Goal: Obtain resource: Download file/media

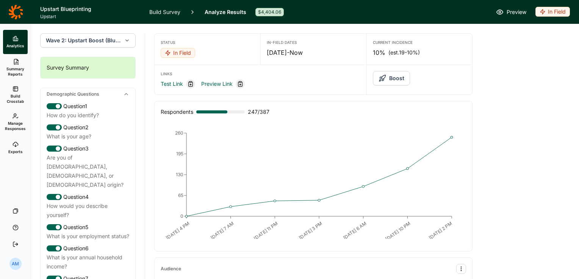
click at [18, 72] on span "Summary Reports" at bounding box center [15, 71] width 19 height 11
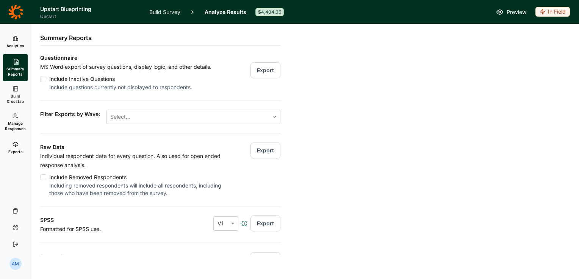
click at [253, 151] on button "Export" at bounding box center [265, 151] width 30 height 16
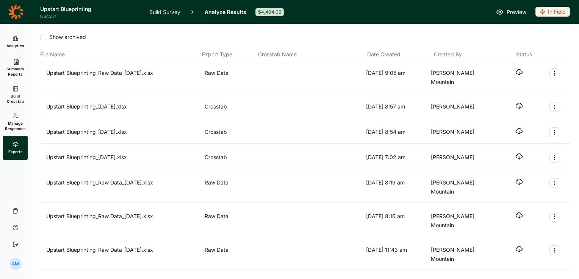
click at [515, 75] on icon "button" at bounding box center [519, 73] width 8 height 8
click at [17, 64] on icon at bounding box center [15, 62] width 6 height 6
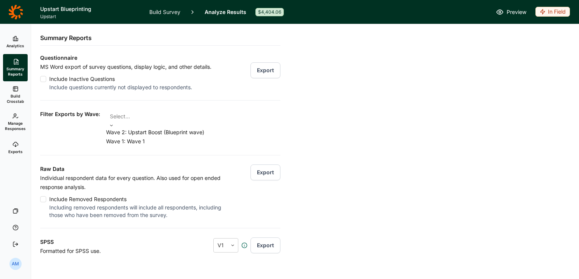
click at [182, 120] on div at bounding box center [193, 116] width 167 height 11
click at [182, 135] on div "Wave 2: Upstart Boost (Blueprint wave)" at bounding box center [193, 132] width 174 height 9
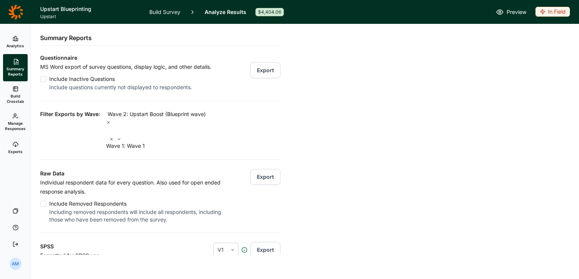
click at [254, 169] on button "Export" at bounding box center [265, 177] width 30 height 16
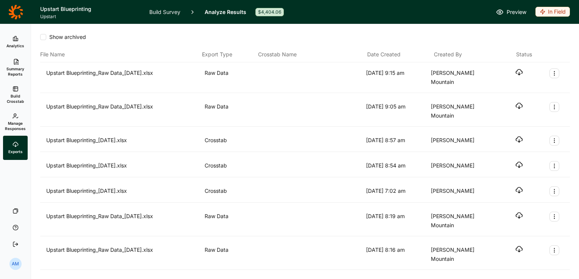
click at [515, 72] on icon "button" at bounding box center [519, 73] width 8 height 8
